Goal: Information Seeking & Learning: Learn about a topic

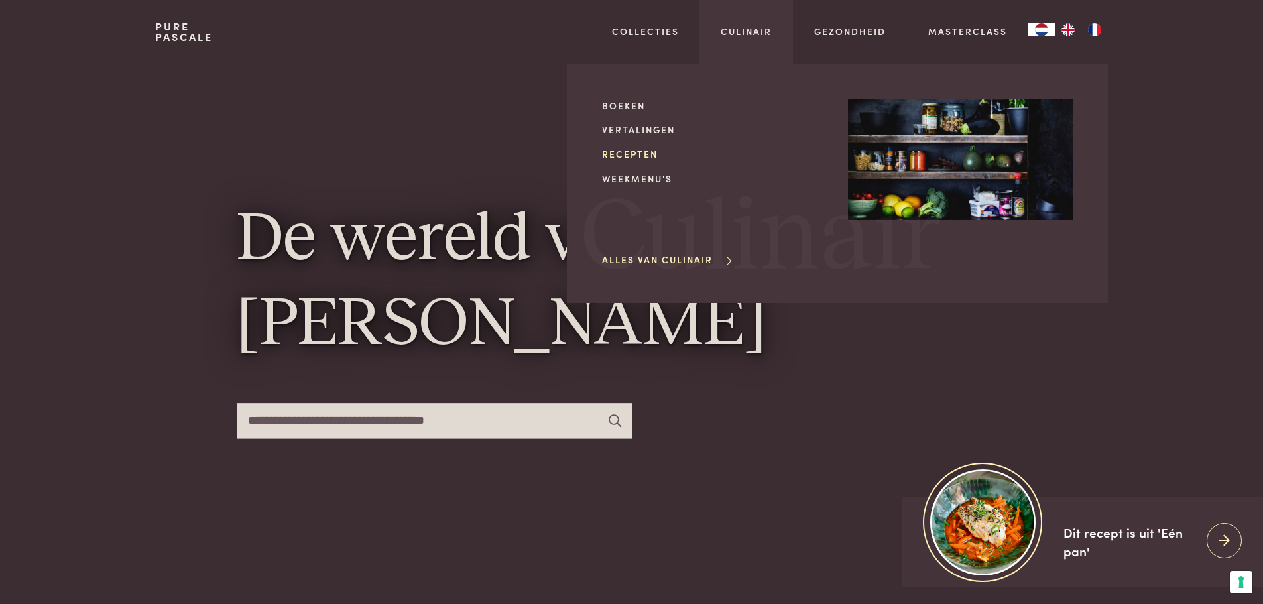
click at [623, 156] on link "Recepten" at bounding box center [714, 154] width 225 height 14
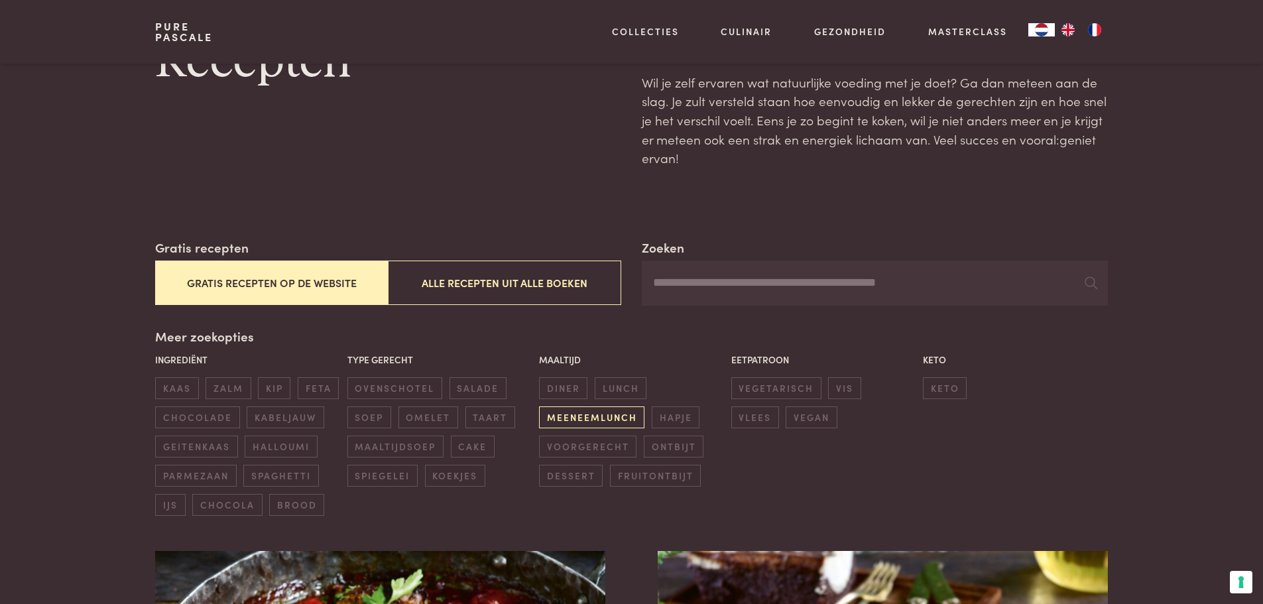
click at [607, 420] on span "meeneemlunch" at bounding box center [591, 417] width 105 height 22
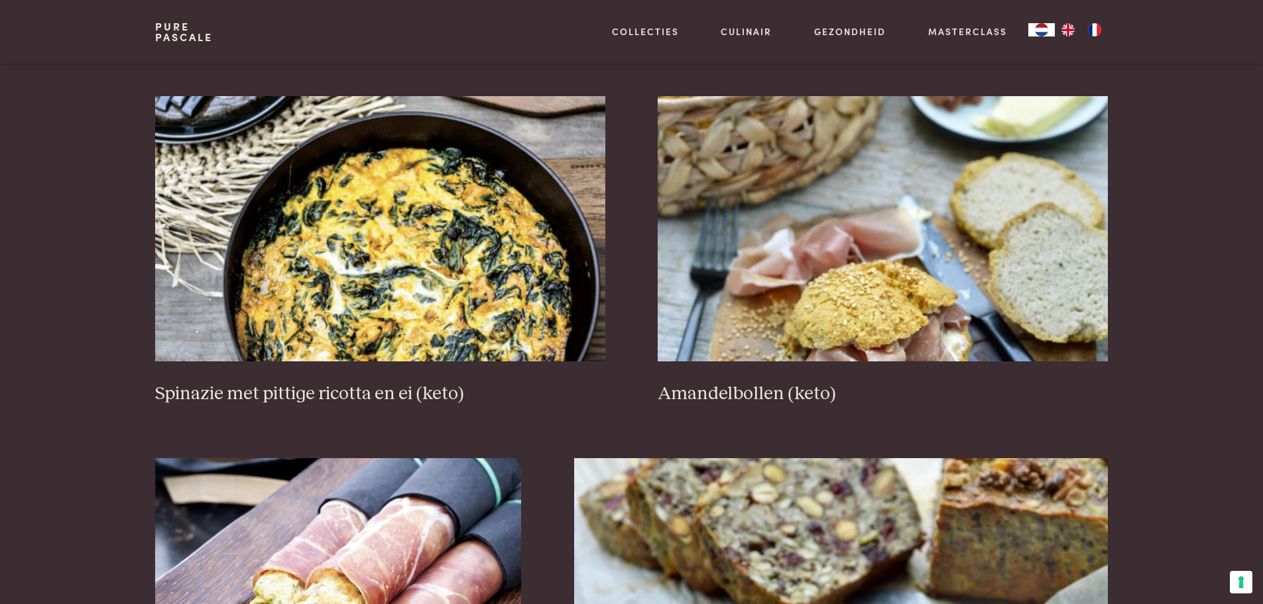
scroll to position [1697, 0]
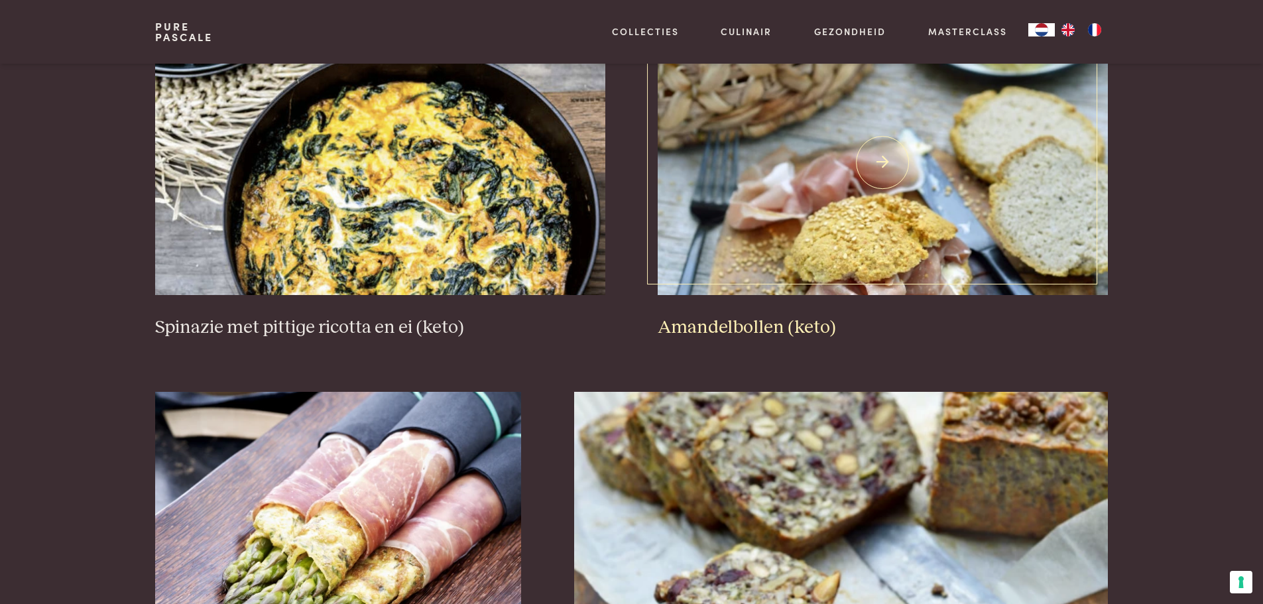
click at [802, 228] on img at bounding box center [883, 162] width 450 height 265
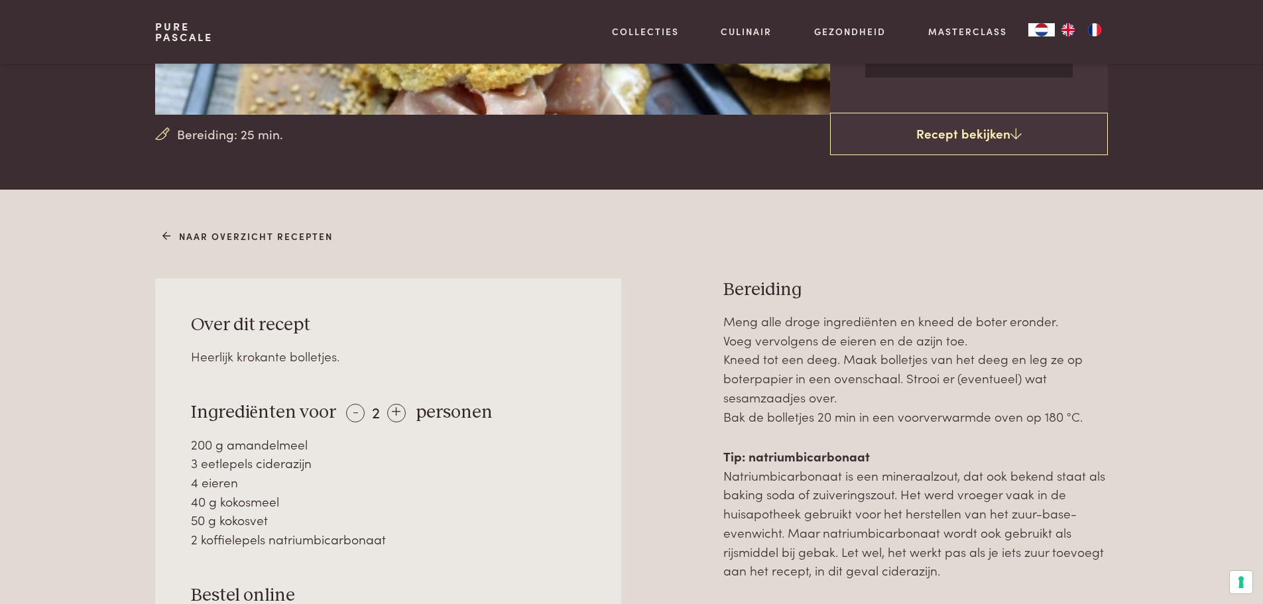
scroll to position [398, 0]
